Goal: Task Accomplishment & Management: Use online tool/utility

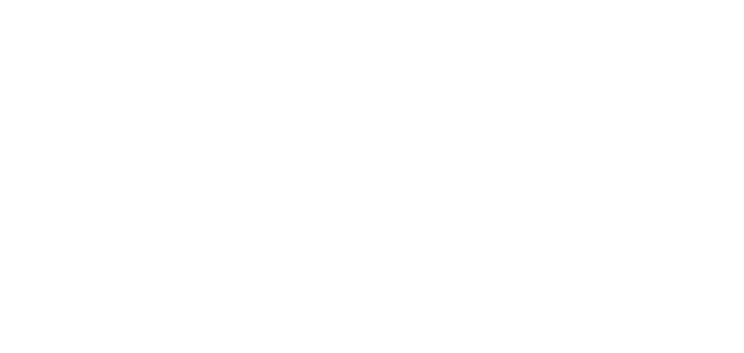
click at [473, 3] on html "原文 この翻訳を評価してください いただいたフィードバックは Google 翻訳の改善に役立てさせていただきます" at bounding box center [372, 1] width 744 height 3
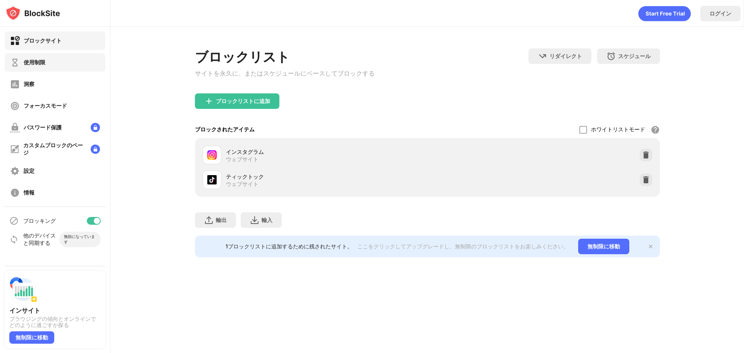
click at [60, 64] on div "使用制限" at bounding box center [55, 62] width 101 height 19
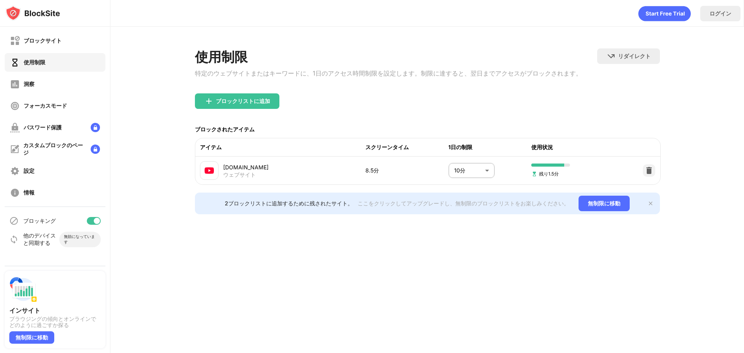
click at [487, 173] on body "ブロックサイト 使用制限 洞察 フォーカスモード パスワード保護 カスタムブロックのページ 設定 情報 ブロッキング 他のデバイスと同期する 無効になっていま…" at bounding box center [372, 176] width 744 height 353
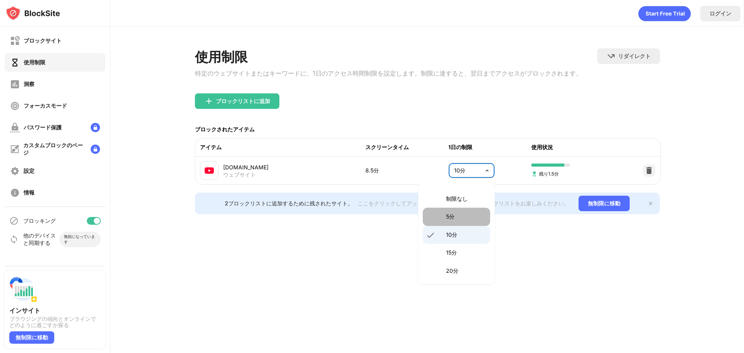
click at [465, 214] on p "5分" at bounding box center [466, 216] width 40 height 9
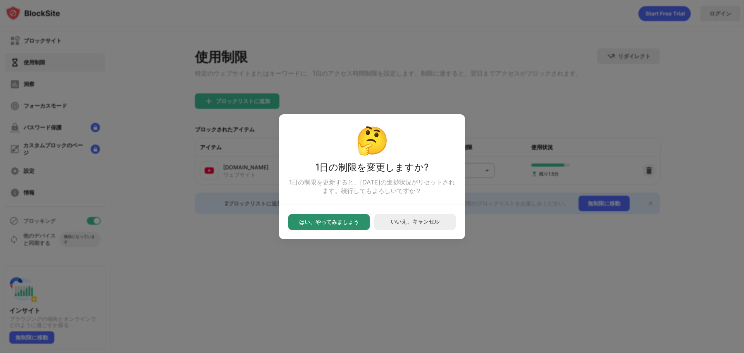
click at [353, 220] on div "はい、やってみましょう" at bounding box center [328, 222] width 81 height 16
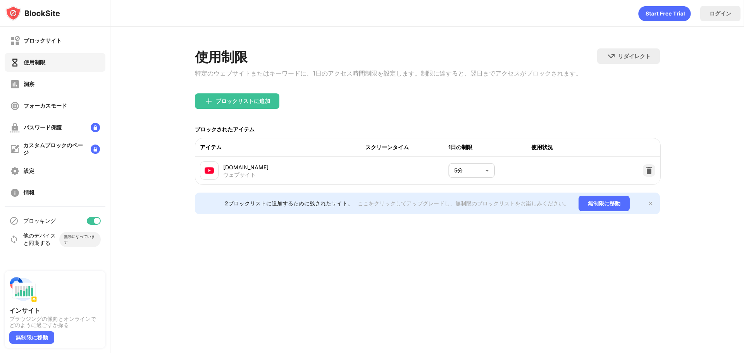
click at [478, 176] on body "ブロックサイト 使用制限 洞察 フォーカスモード パスワード保護 カスタムブロックのページ 設定 情報 ブロッキング 他のデバイスと同期する 無効になっていま…" at bounding box center [372, 176] width 744 height 353
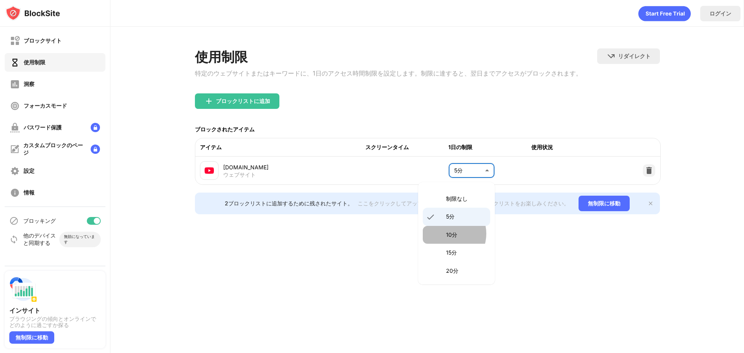
click at [447, 234] on font "10分" at bounding box center [451, 234] width 11 height 7
type input "**"
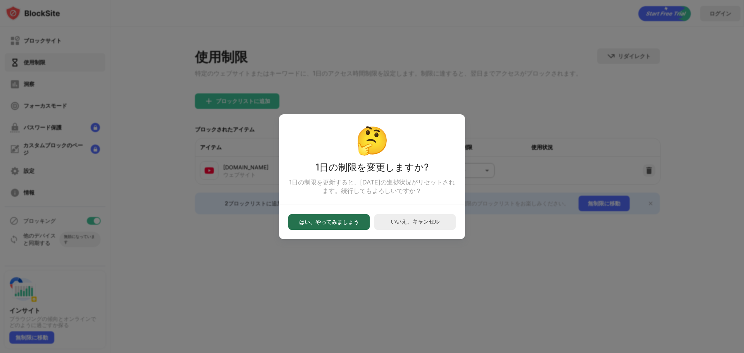
click at [330, 225] on font "はい、やってみましょう" at bounding box center [329, 222] width 60 height 7
